Goal: Entertainment & Leisure: Consume media (video, audio)

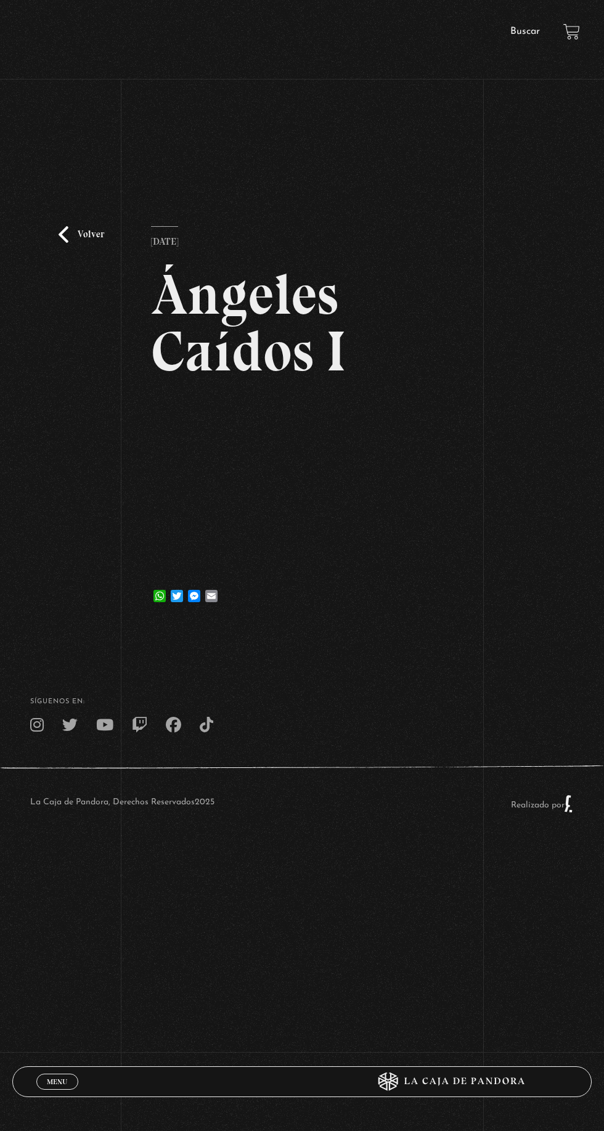
click at [88, 243] on link "Volver" at bounding box center [82, 234] width 46 height 17
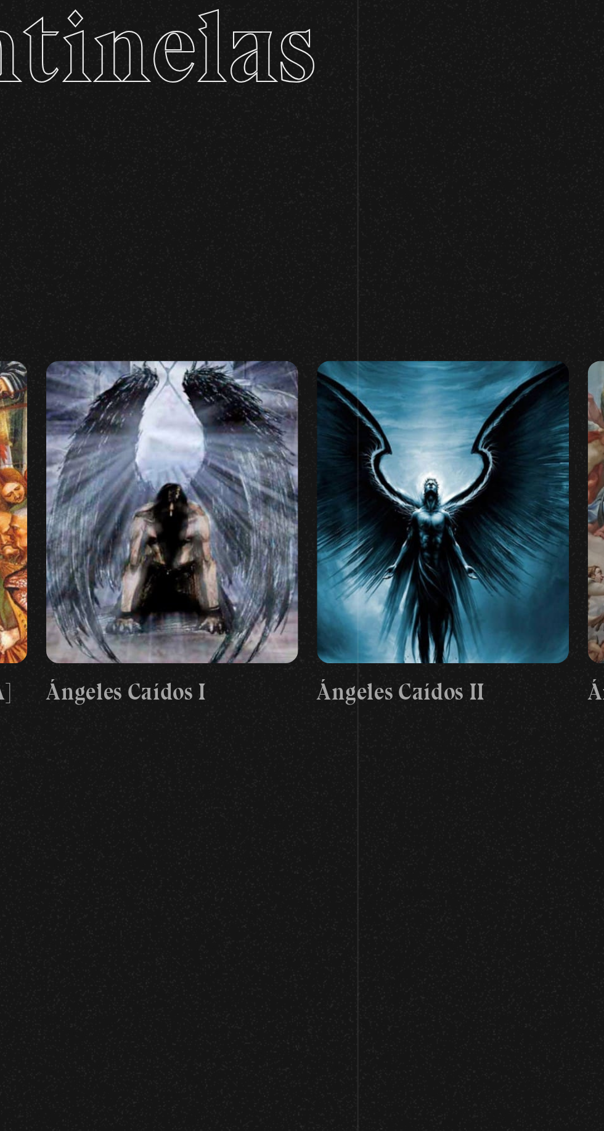
scroll to position [0, 13596]
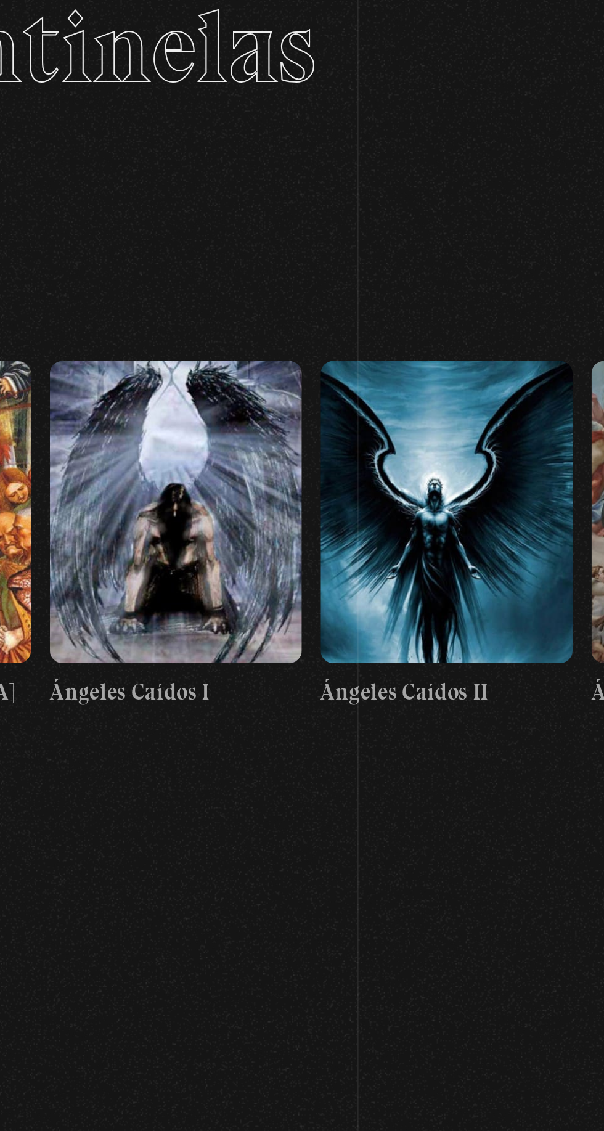
click at [524, 425] on figure at bounding box center [526, 396] width 123 height 148
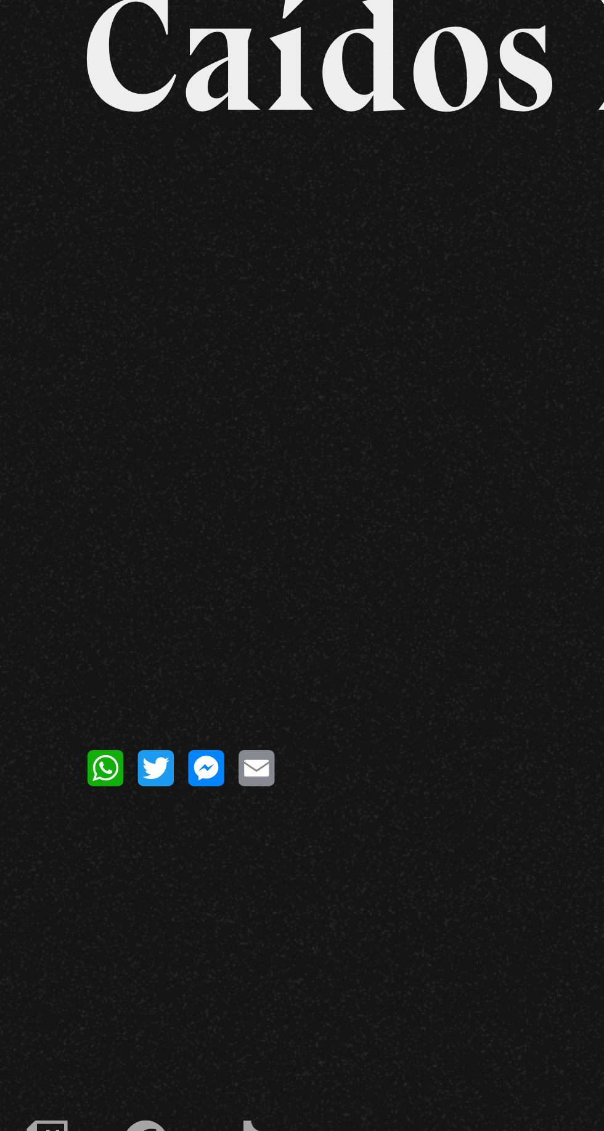
click at [144, 491] on div "Volver 6 julio, 2021 Ángeles Caídos II WhatsApp Twitter Messenger Email" at bounding box center [302, 368] width 604 height 511
